Goal: Transaction & Acquisition: Purchase product/service

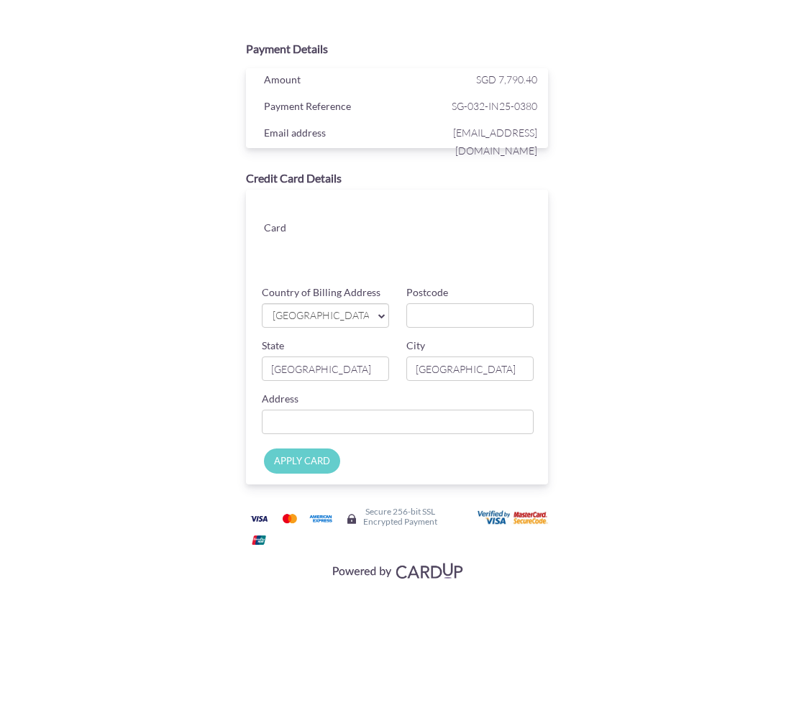
click at [439, 203] on div "Card" at bounding box center [400, 235] width 316 height 90
click at [359, 310] on span "[GEOGRAPHIC_DATA]" at bounding box center [319, 316] width 97 height 15
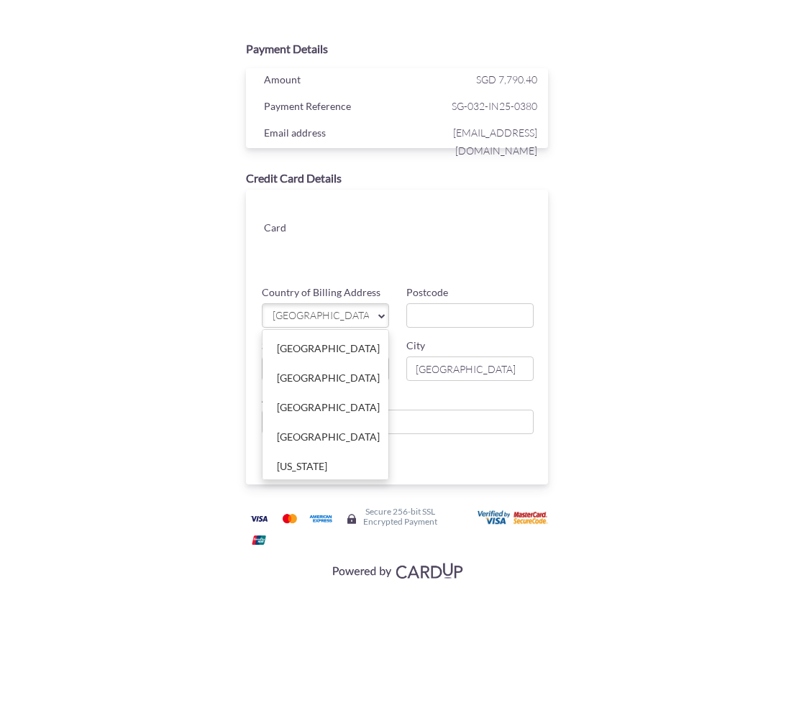
click at [460, 290] on div "Postcode" at bounding box center [470, 307] width 145 height 42
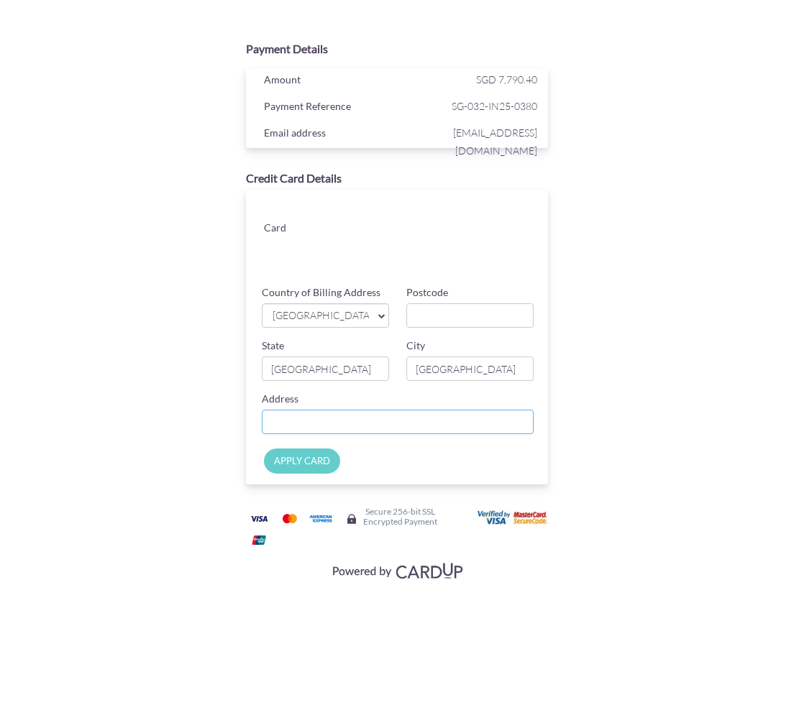
click at [353, 421] on input "Country of Billing Address" at bounding box center [397, 422] width 271 height 24
click at [299, 456] on input "APPLY CARD" at bounding box center [302, 461] width 76 height 25
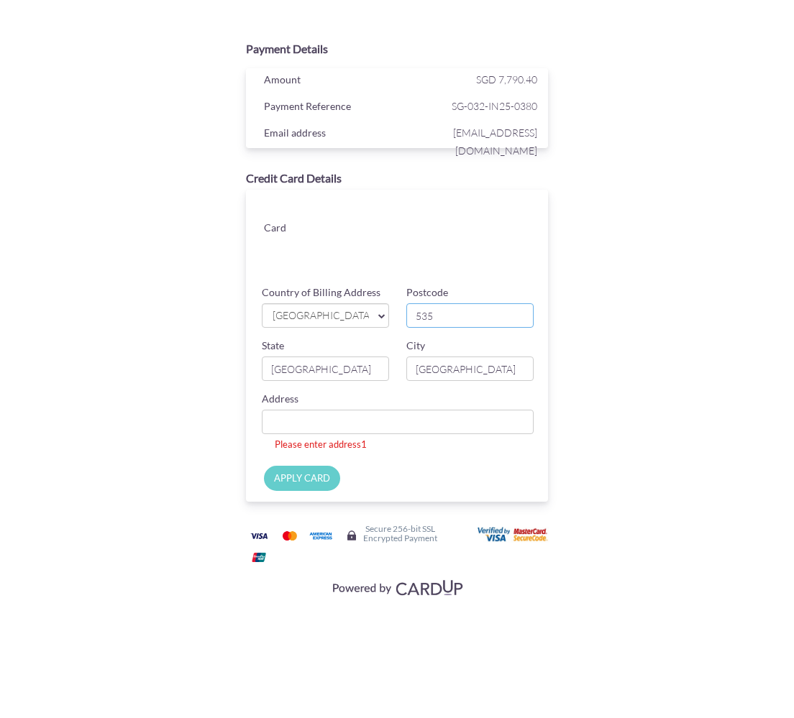
type input "535223"
type input "[STREET_ADDRESS][PERSON_NAME] [PERSON_NAME] building"
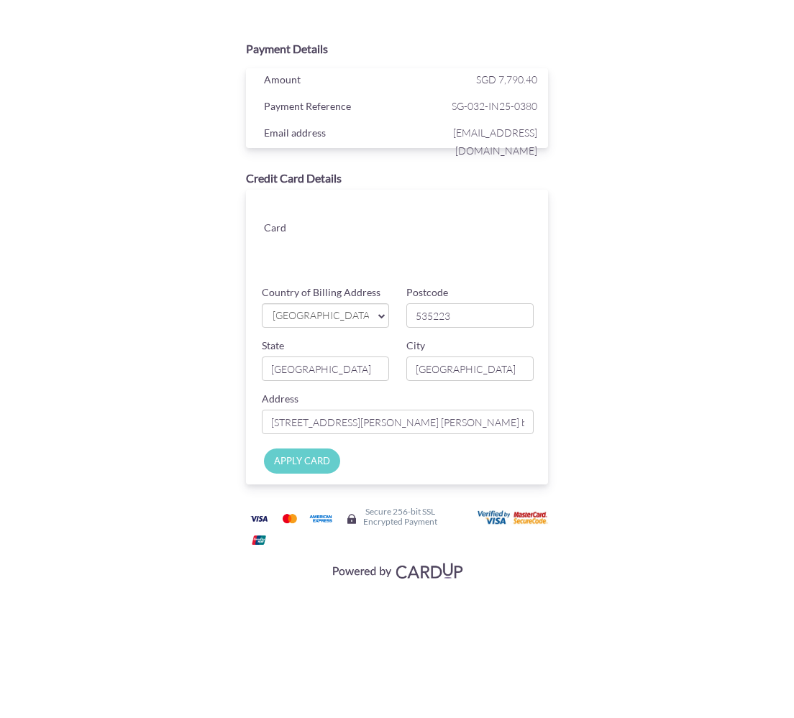
click at [326, 460] on input "APPLY CARD" at bounding box center [302, 461] width 76 height 25
type input "Applying..."
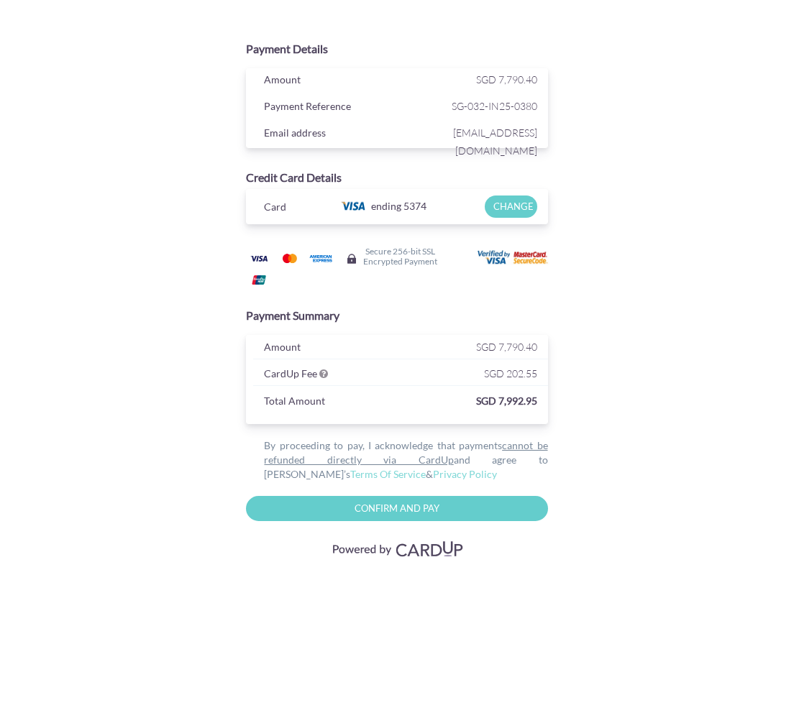
click at [414, 518] on input "Confirm and Pay" at bounding box center [396, 508] width 301 height 25
type input "Please wait..."
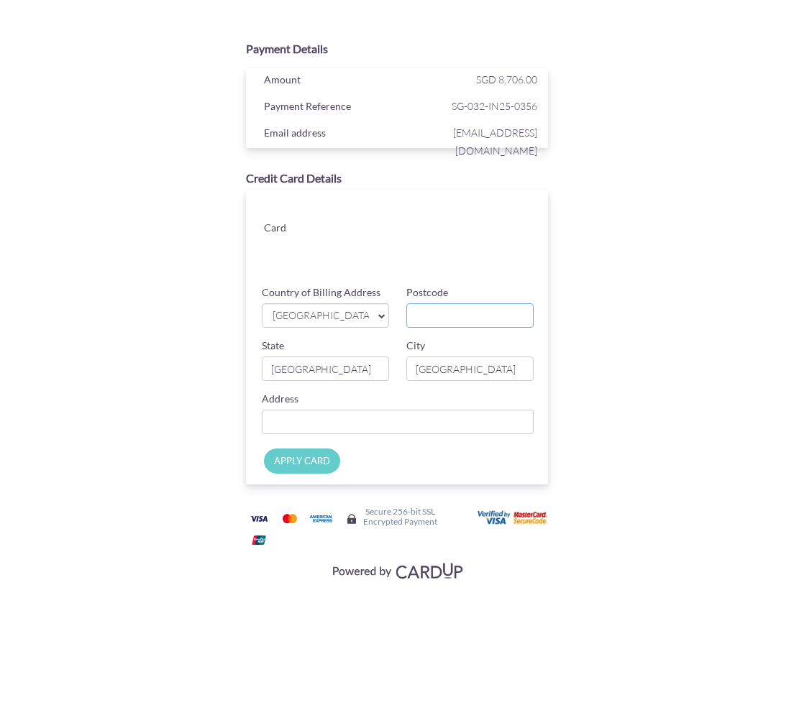
click at [434, 315] on input "Postcode" at bounding box center [469, 315] width 127 height 24
type input "535223"
type input "[STREET_ADDRESS][PERSON_NAME] [PERSON_NAME] building"
click at [315, 466] on input "APPLY CARD" at bounding box center [302, 461] width 76 height 25
type input "Applying..."
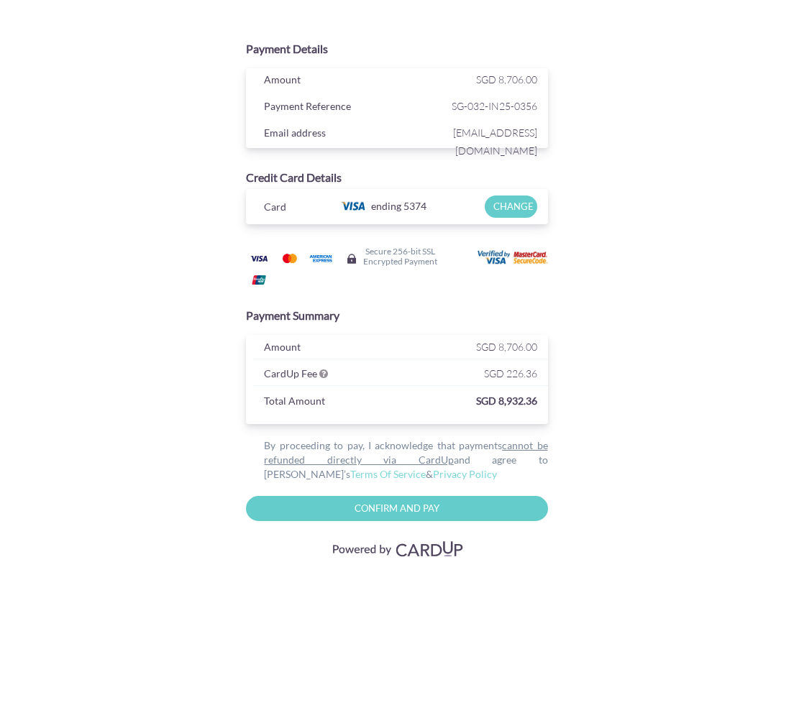
click at [425, 510] on input "Confirm and Pay" at bounding box center [396, 508] width 301 height 25
type input "Please wait..."
